Goal: Communication & Community: Answer question/provide support

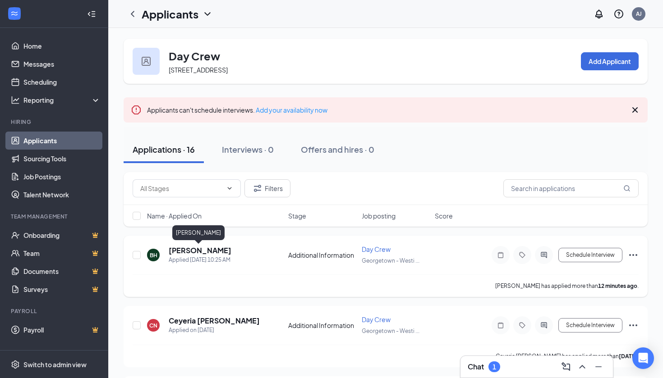
click at [211, 248] on h5 "[PERSON_NAME]" at bounding box center [200, 251] width 63 height 10
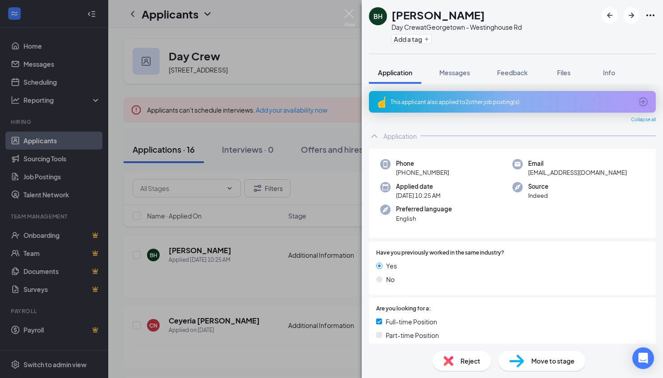
click at [346, 8] on div "BH Brooklyn Hicks Day Crew at Georgetown - Westinghouse Rd Add a tag Applicatio…" at bounding box center [331, 189] width 663 height 378
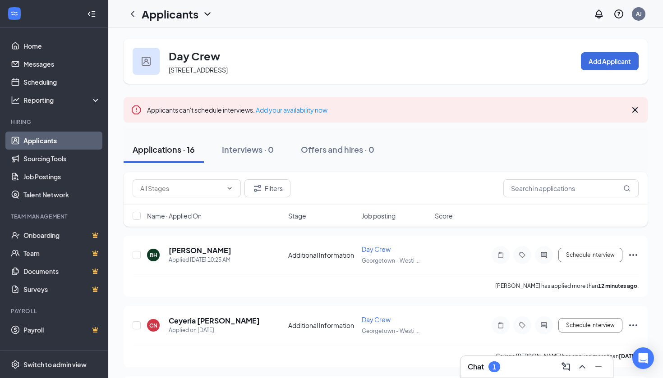
click at [351, 14] on div "Applicants AJ" at bounding box center [385, 14] width 555 height 28
click at [581, 362] on icon "ChevronUp" at bounding box center [582, 367] width 11 height 11
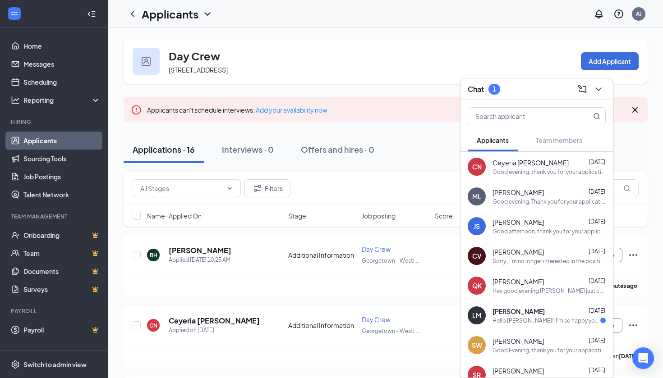
click at [535, 180] on div "CN Ceyeria Newkirk Aug 25 Good evening, thank you for your application! I am Ra…" at bounding box center [536, 167] width 152 height 30
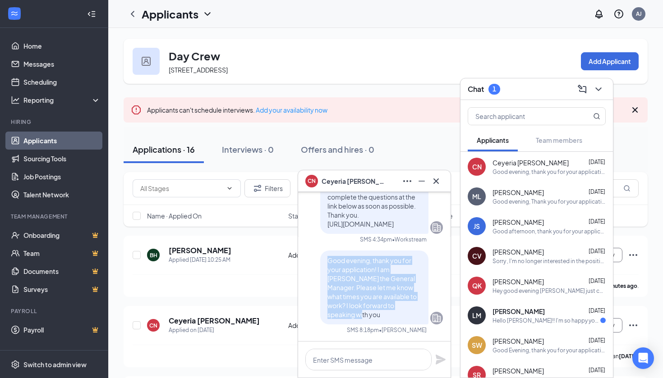
drag, startPoint x: 414, startPoint y: 316, endPoint x: 322, endPoint y: 270, distance: 103.0
click at [322, 270] on div "Good evening, thank you for your application! I am Racheal the General Manager.…" at bounding box center [374, 288] width 108 height 74
copy span "Good evening, thank you for your application! I am Racheal the General Manager.…"
click at [436, 178] on icon "Cross" at bounding box center [436, 181] width 11 height 11
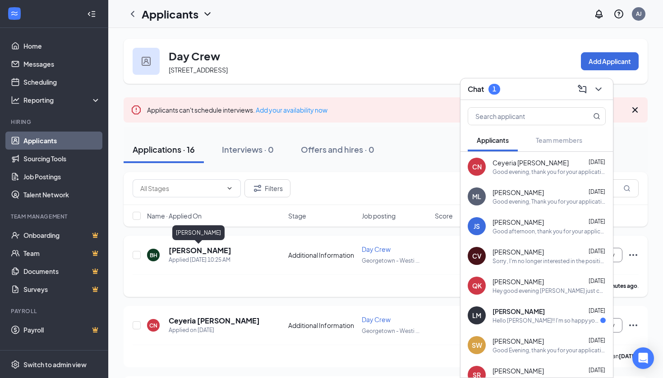
click at [210, 250] on h5 "[PERSON_NAME]" at bounding box center [200, 251] width 63 height 10
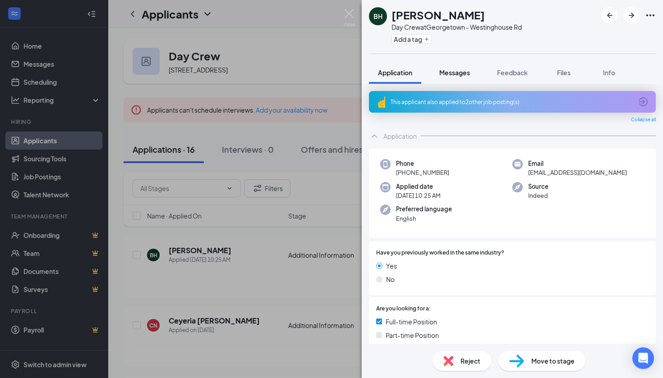
click at [454, 72] on span "Messages" at bounding box center [454, 73] width 31 height 8
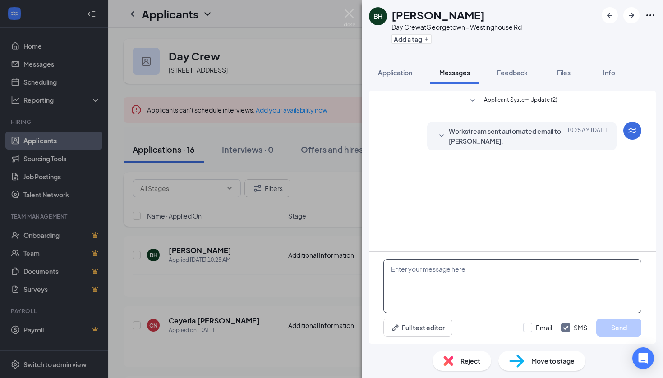
click at [435, 266] on textarea at bounding box center [512, 286] width 258 height 54
paste textarea "Good evening, thank you for your application! I am Racheal the General Manager.…"
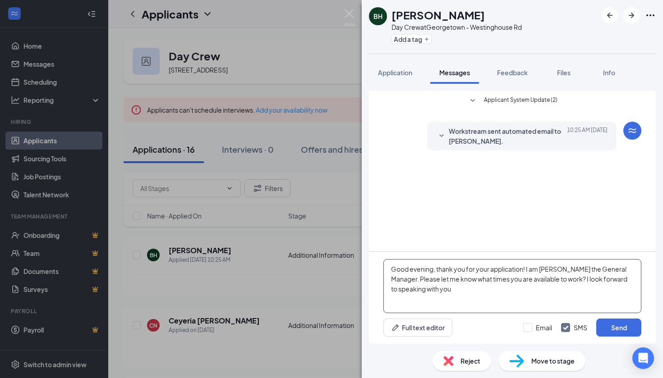
click at [436, 271] on textarea "Good evening, thank you for your application! I am Racheal the General Manager.…" at bounding box center [512, 286] width 258 height 54
click at [435, 271] on textarea "Good evening, thank you for your application! I am Racheal the General Manager.…" at bounding box center [512, 286] width 258 height 54
click at [439, 269] on textarea "Good Morning , thank you for your application! I am Racheal the General Manager…" at bounding box center [512, 286] width 258 height 54
type textarea "Good Morning , Thank you for your application! I am [PERSON_NAME] the General M…"
click at [624, 325] on button "Send" at bounding box center [618, 328] width 45 height 18
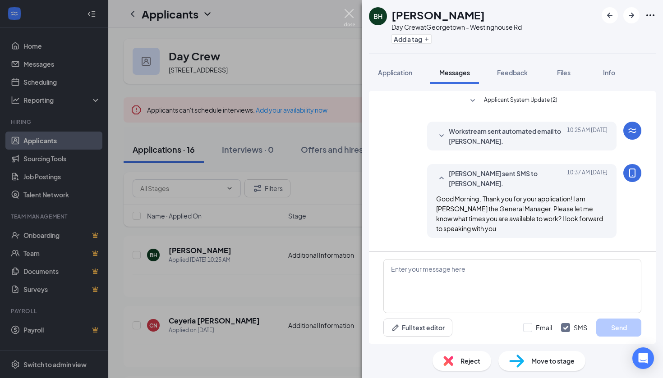
click at [353, 14] on img at bounding box center [349, 18] width 11 height 18
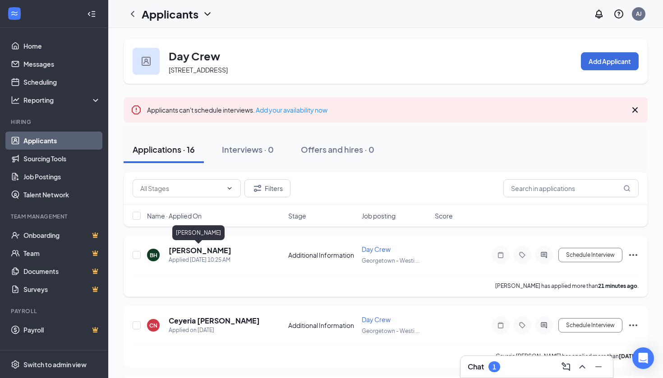
click at [191, 254] on h5 "[PERSON_NAME]" at bounding box center [200, 251] width 63 height 10
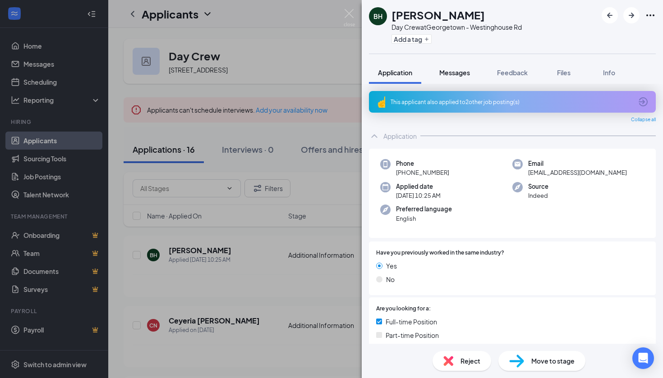
click at [461, 72] on span "Messages" at bounding box center [454, 73] width 31 height 8
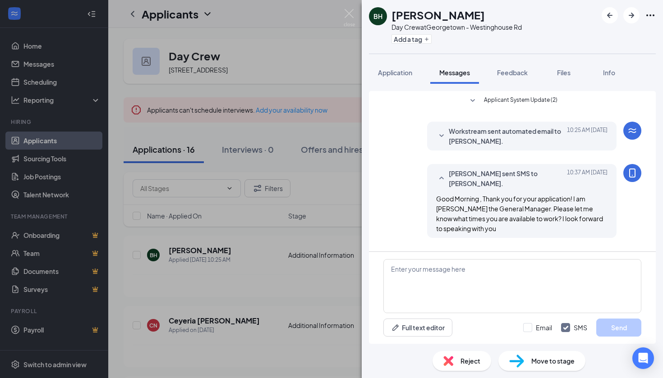
scroll to position [38, 0]
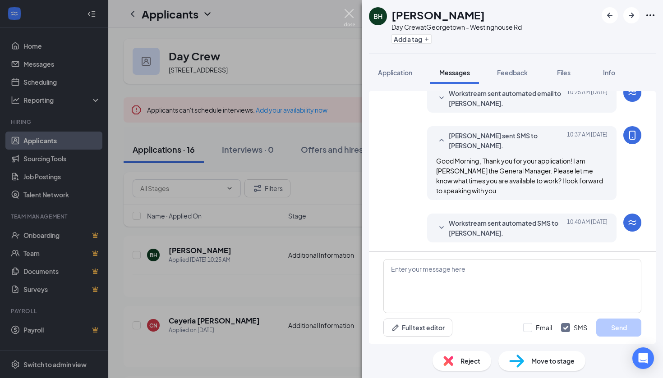
click at [349, 16] on img at bounding box center [349, 18] width 11 height 18
